Goal: Navigation & Orientation: Find specific page/section

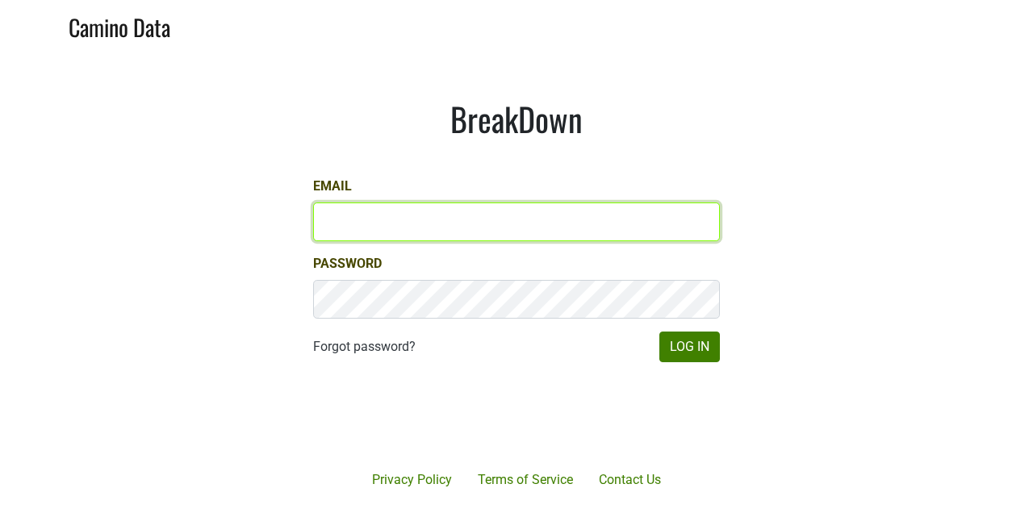
click at [441, 237] on input "Email" at bounding box center [516, 222] width 407 height 39
click at [701, 509] on com-1password-button at bounding box center [516, 509] width 1033 height 0
click at [466, 217] on input "Email" at bounding box center [516, 222] width 407 height 39
type input "[PERSON_NAME][EMAIL_ADDRESS][DOMAIN_NAME]"
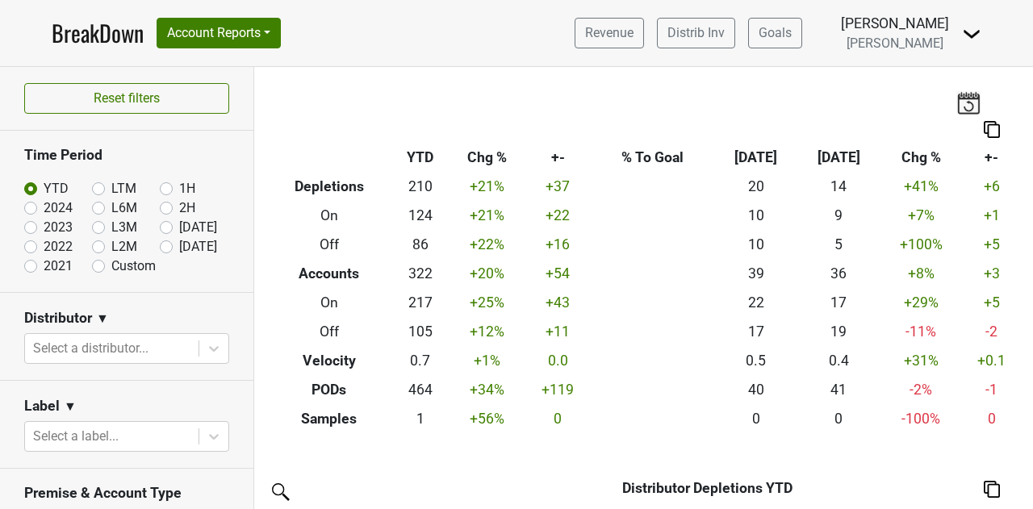
click at [332, 90] on div "Breakdown Type YTD Chg % +- % To Goal Aug ‘[DATE] Chg % +- Depletions 210 +21 %…" at bounding box center [643, 250] width 779 height 367
click at [264, 36] on button "Account Reports" at bounding box center [219, 33] width 124 height 31
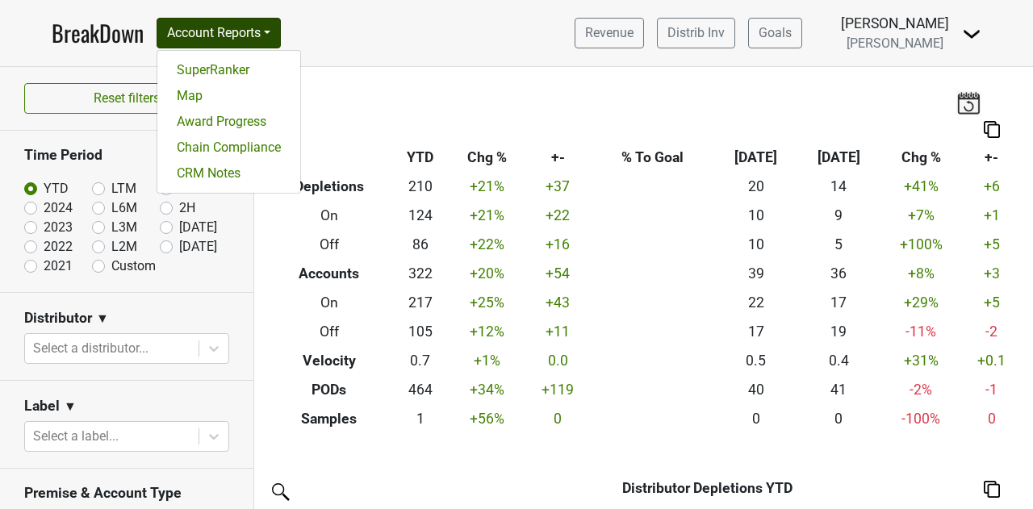
click at [375, 36] on nav "BreakDown Account Reports SuperRanker Map Award Progress Chain Compliance CRM N…" at bounding box center [517, 33] width 956 height 66
